Goal: Find contact information: Find contact information

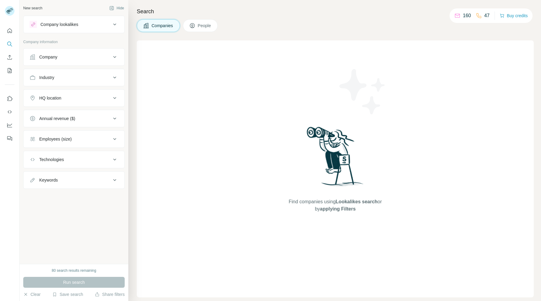
click at [67, 55] on div "Company" at bounding box center [70, 57] width 81 height 6
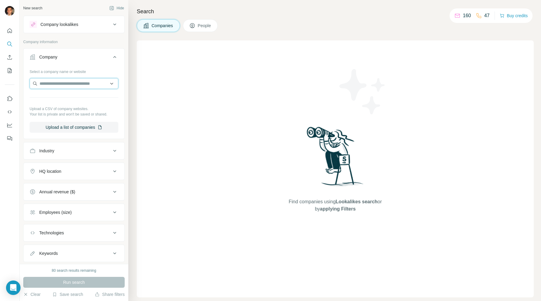
click at [87, 87] on input "text" at bounding box center [74, 83] width 89 height 11
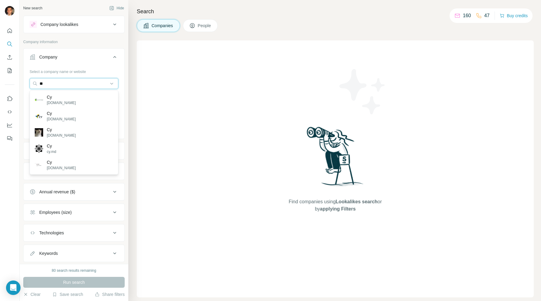
paste input "**********"
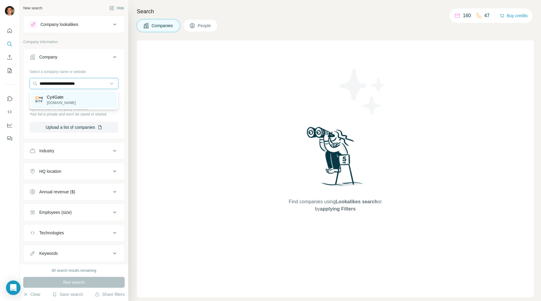
type input "**********"
click at [59, 100] on p "[DOMAIN_NAME]" at bounding box center [61, 102] width 29 height 5
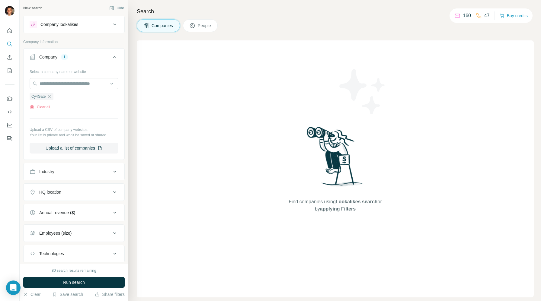
click at [205, 27] on span "People" at bounding box center [205, 26] width 14 height 6
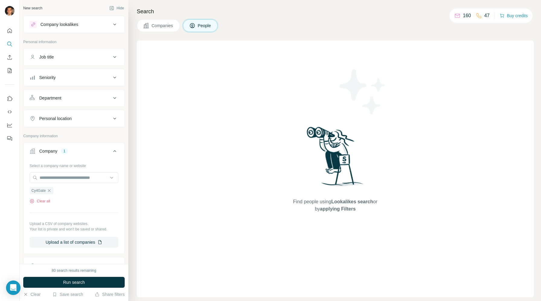
click at [64, 58] on div "Job title" at bounding box center [70, 57] width 81 height 6
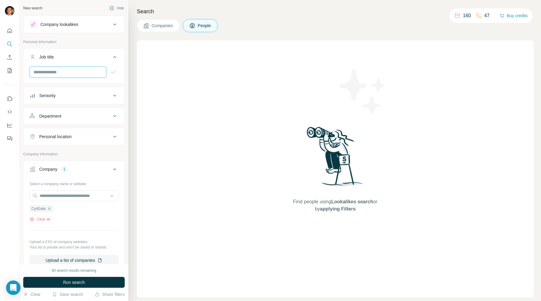
click at [60, 67] on input "text" at bounding box center [68, 72] width 77 height 11
type input "***"
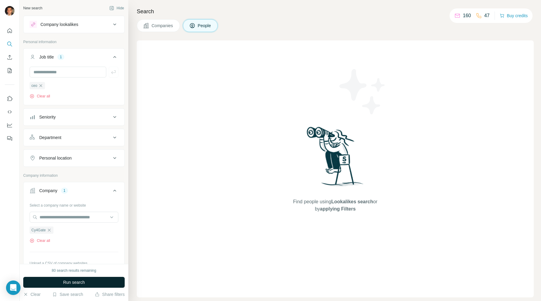
click at [63, 283] on span "Run search" at bounding box center [74, 282] width 22 height 6
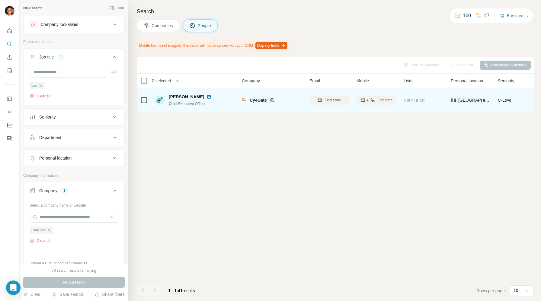
click at [313, 97] on button "Find email" at bounding box center [329, 100] width 40 height 9
drag, startPoint x: 316, startPoint y: 99, endPoint x: 355, endPoint y: 100, distance: 38.6
click at [0, 0] on tr "[PERSON_NAME] Chief Executive Officer Cy4Gate [EMAIL_ADDRESS][PERSON_NAME][DOMA…" at bounding box center [0, 0] width 0 height 0
copy tr "[EMAIL_ADDRESS][PERSON_NAME][DOMAIN_NAME]"
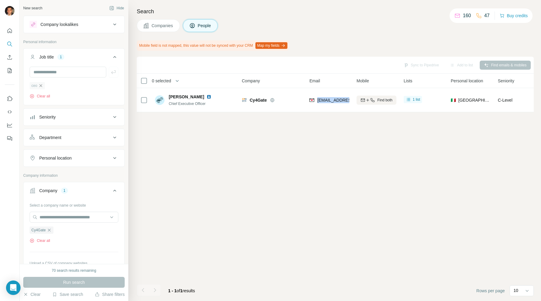
click at [42, 86] on icon "button" at bounding box center [40, 85] width 5 height 5
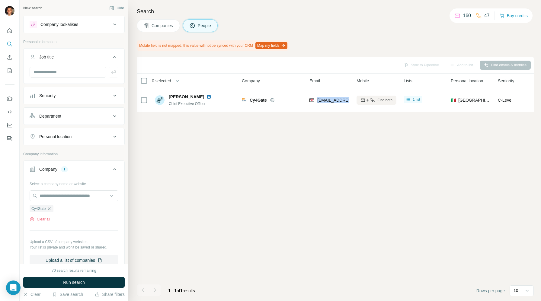
click at [71, 98] on div "Seniority" at bounding box center [70, 96] width 81 height 6
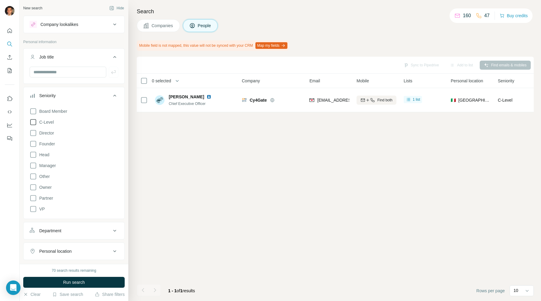
click at [35, 121] on icon at bounding box center [33, 122] width 7 height 7
click at [98, 284] on button "Run search" at bounding box center [73, 282] width 101 height 11
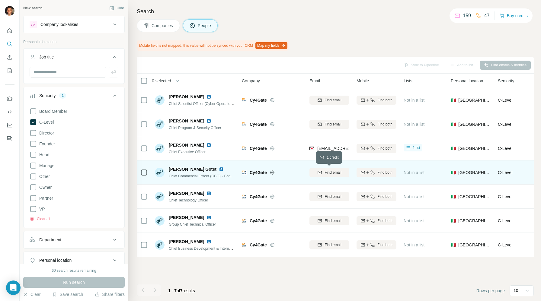
click at [335, 173] on span "Find email" at bounding box center [332, 172] width 17 height 5
drag, startPoint x: 298, startPoint y: 172, endPoint x: 357, endPoint y: 172, distance: 59.1
click at [0, 0] on tr "[PERSON_NAME] Gotet Chief Commercial Officer (CCO) - Corporate business - [GEOG…" at bounding box center [0, 0] width 0 height 0
copy tr "[EMAIL_ADDRESS][DOMAIN_NAME]"
click at [286, 177] on div "Cy4Gate" at bounding box center [272, 172] width 60 height 17
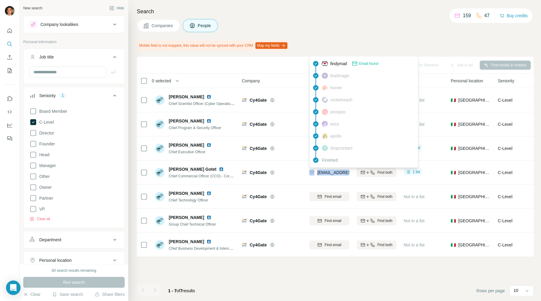
drag, startPoint x: 298, startPoint y: 173, endPoint x: 343, endPoint y: 173, distance: 44.7
click at [0, 0] on tr "[PERSON_NAME] Gotet Chief Commercial Officer (CCO) - Corporate business - [GEOG…" at bounding box center [0, 0] width 0 height 0
click at [343, 173] on span "[EMAIL_ADDRESS][DOMAIN_NAME]" at bounding box center [353, 172] width 72 height 5
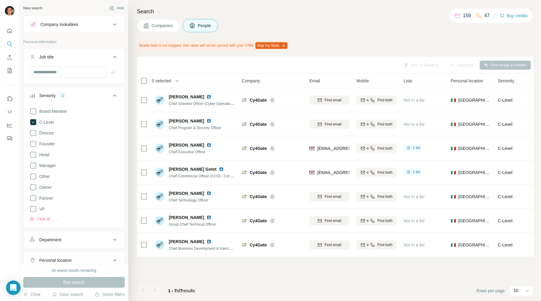
click at [160, 171] on img at bounding box center [160, 173] width 10 height 10
click at [184, 170] on span "[PERSON_NAME] Gotet" at bounding box center [193, 169] width 48 height 6
click at [219, 169] on img at bounding box center [221, 169] width 5 height 5
